Goal: Check status: Check status

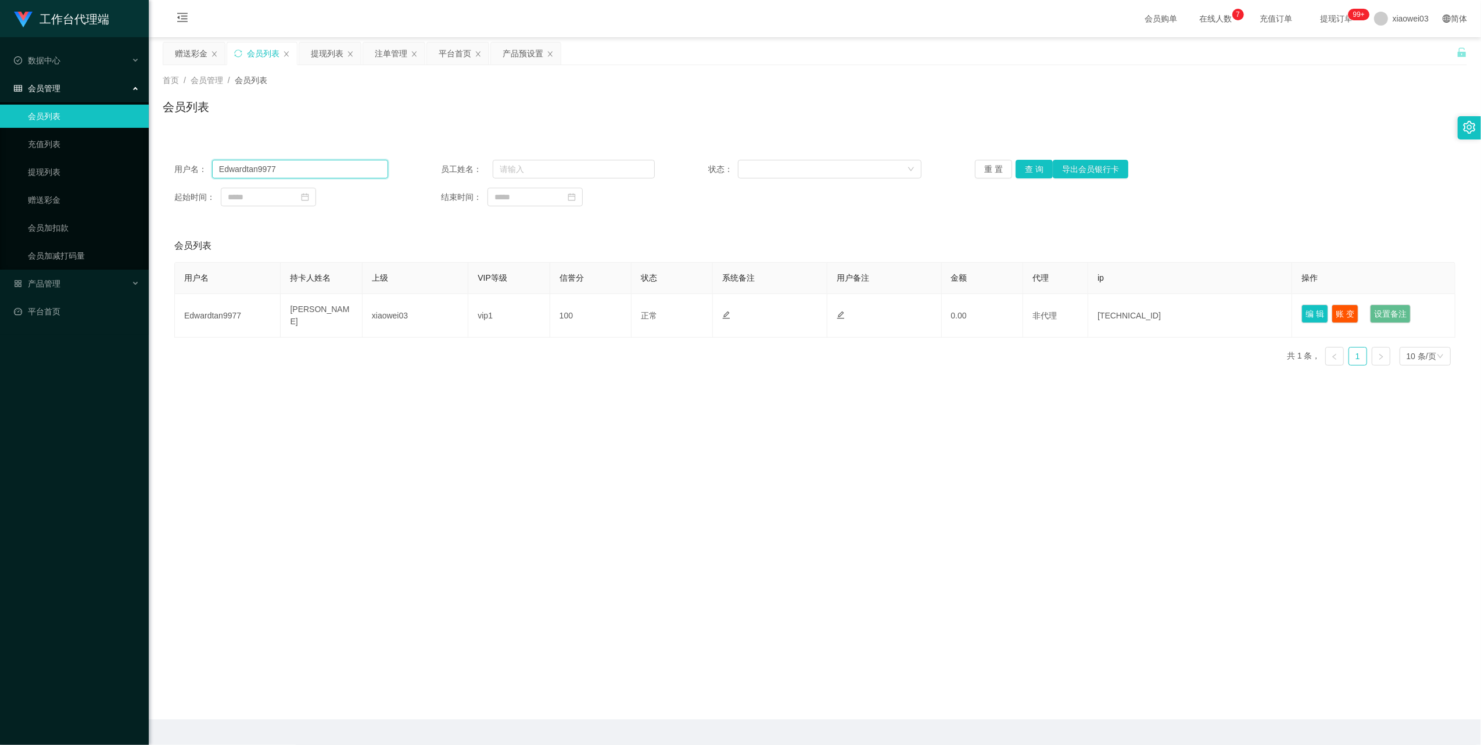
click at [293, 164] on input "Edwardtan9977" at bounding box center [300, 169] width 176 height 19
paste input "0176998068"
click at [1019, 170] on button "查 询" at bounding box center [1034, 169] width 37 height 19
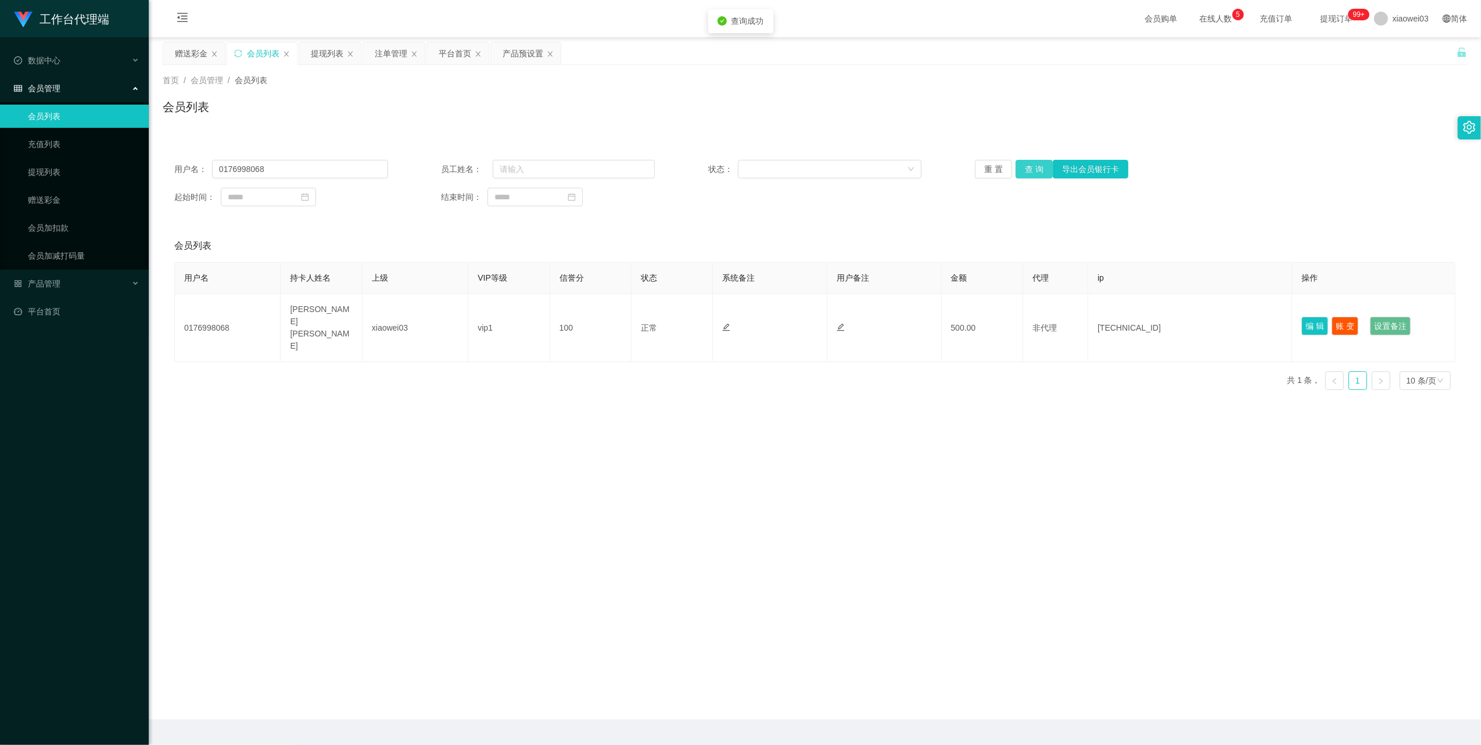
click at [1019, 170] on button "查 询" at bounding box center [1034, 169] width 37 height 19
click at [295, 174] on input "0176998068" at bounding box center [300, 169] width 176 height 19
paste input "56829"
type input "0176956829"
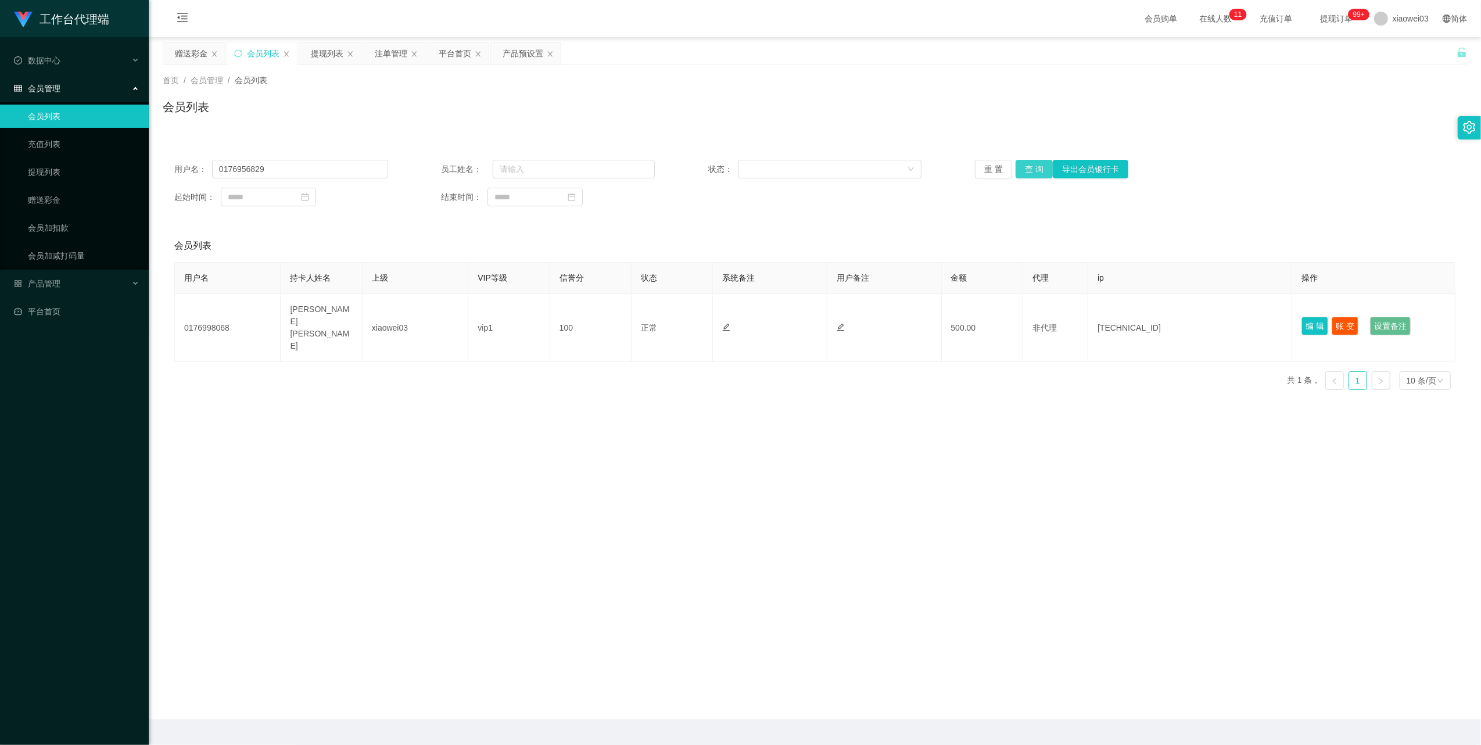
click at [1023, 170] on button "查 询" at bounding box center [1034, 169] width 37 height 19
